Goal: Navigation & Orientation: Find specific page/section

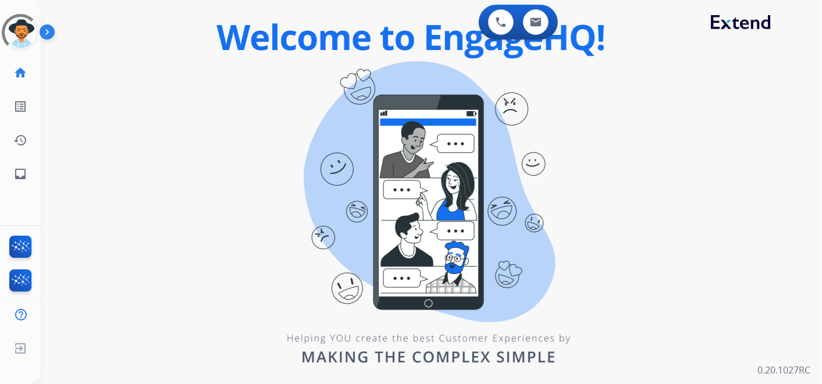
click at [116, 8] on div "0 Voice Interactions 0 Email Interactions" at bounding box center [425, 23] width 740 height 37
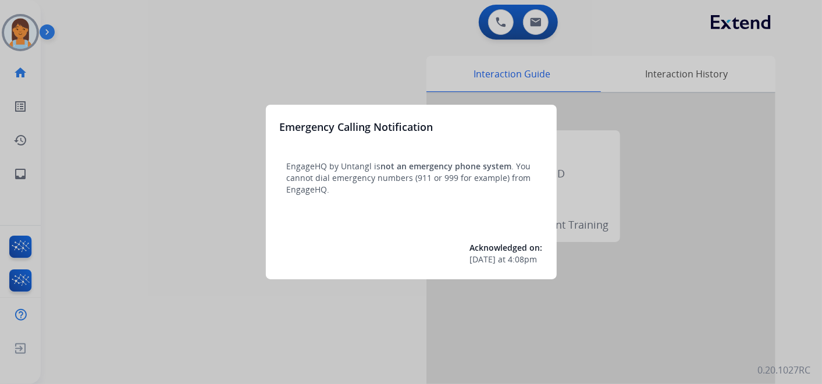
click at [175, 34] on div at bounding box center [411, 192] width 822 height 384
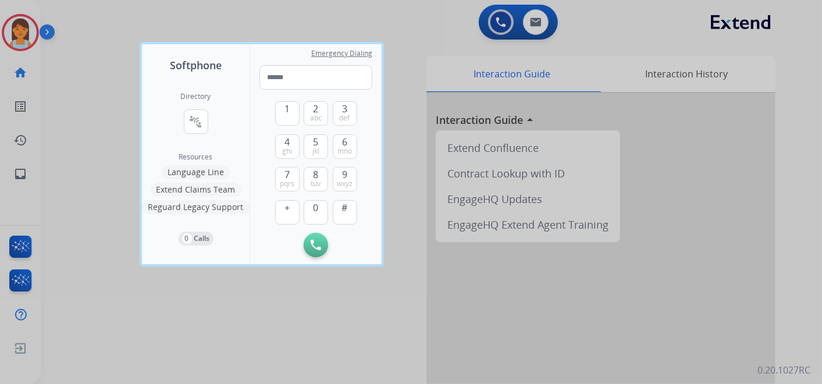
click at [170, 18] on div at bounding box center [411, 192] width 822 height 384
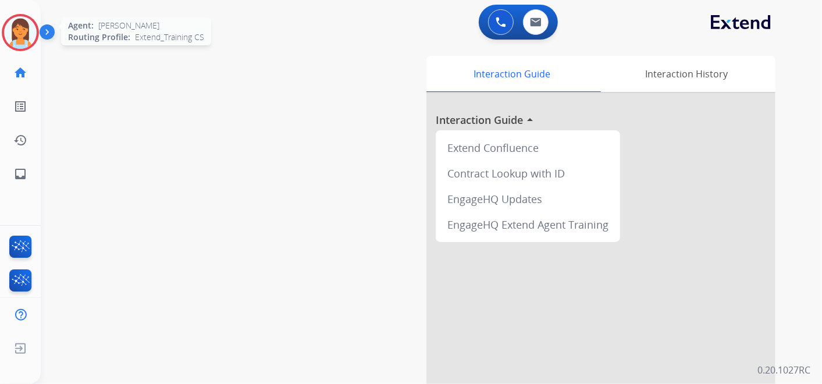
click at [3, 34] on div at bounding box center [20, 32] width 37 height 37
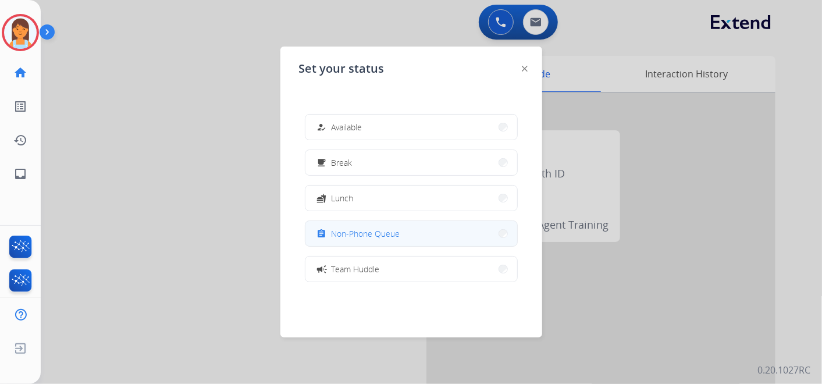
scroll to position [183, 0]
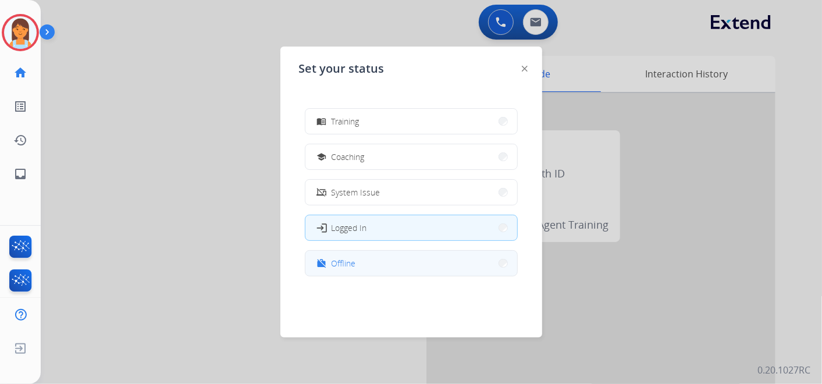
click at [408, 265] on button "work_off Offline" at bounding box center [411, 263] width 212 height 25
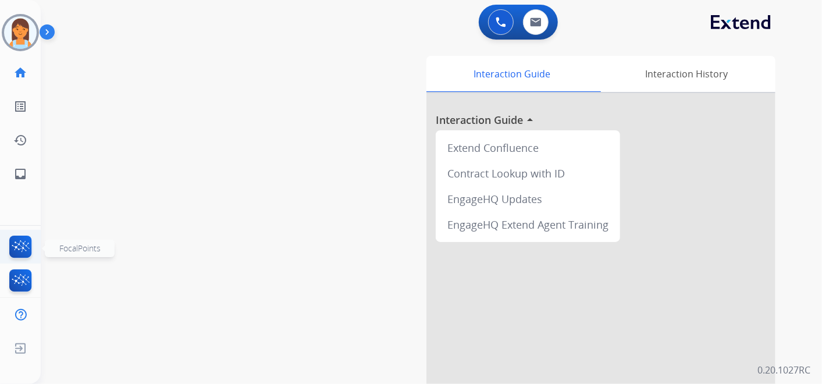
click at [24, 250] on img at bounding box center [20, 249] width 27 height 27
click at [26, 246] on img at bounding box center [20, 249] width 27 height 27
